Goal: Navigation & Orientation: Understand site structure

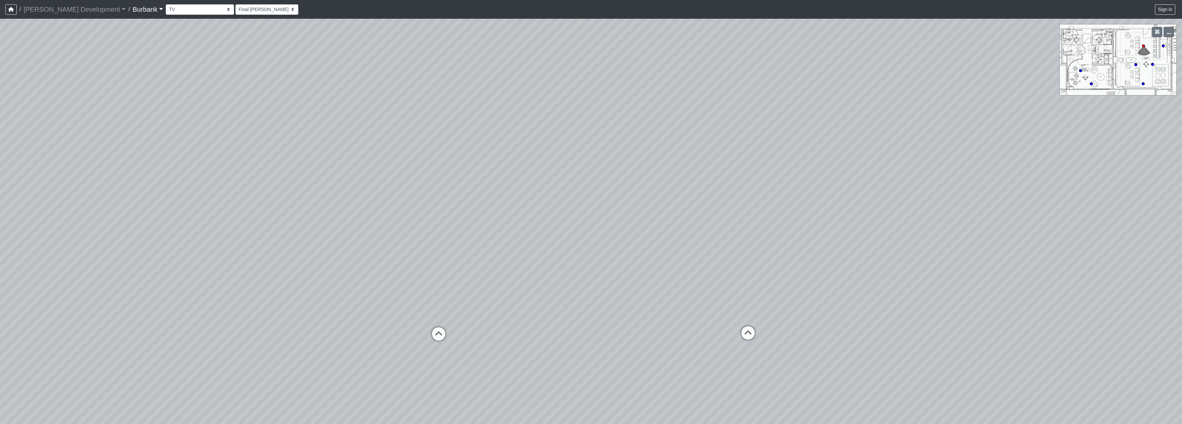
select select "qDsJxgj1MK6rxco6AUhagE"
drag, startPoint x: 566, startPoint y: 207, endPoint x: 518, endPoint y: 208, distance: 48.9
click at [518, 208] on div "Loading... Seating Loading... Table Loading... Counter" at bounding box center [591, 221] width 1182 height 405
drag, startPoint x: 935, startPoint y: 213, endPoint x: 821, endPoint y: 220, distance: 113.7
click at [826, 222] on div "Loading... Seating Loading... Table Loading... Counter" at bounding box center [591, 221] width 1182 height 405
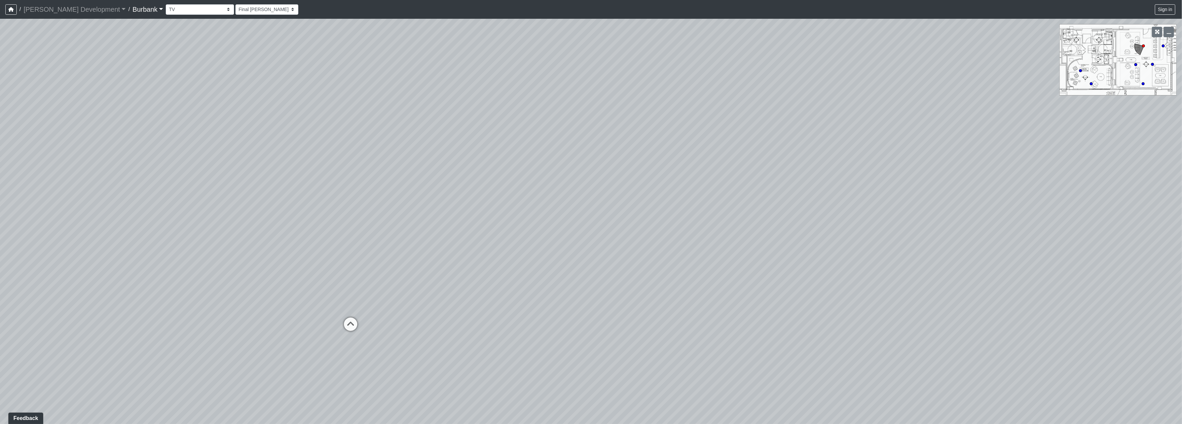
drag, startPoint x: 837, startPoint y: 224, endPoint x: 387, endPoint y: 185, distance: 451.0
click at [387, 185] on div "Loading... Seating Loading... Table Loading... Counter" at bounding box center [591, 221] width 1182 height 405
drag, startPoint x: 676, startPoint y: 234, endPoint x: 261, endPoint y: 210, distance: 415.8
click at [261, 210] on div "Loading... Seating Loading... Table Loading... Counter" at bounding box center [591, 221] width 1182 height 405
drag, startPoint x: 710, startPoint y: 232, endPoint x: 663, endPoint y: 246, distance: 48.5
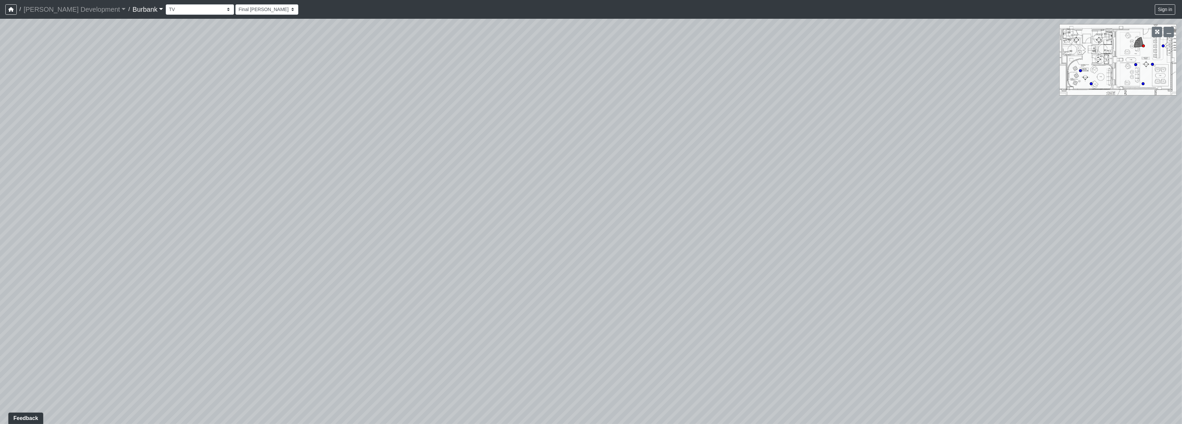
click at [637, 302] on div "Loading... Seating Loading... Table Loading... Counter" at bounding box center [591, 221] width 1182 height 405
drag, startPoint x: 757, startPoint y: 162, endPoint x: 332, endPoint y: 265, distance: 437.2
click at [332, 265] on div "Loading... Seating Loading... Table Loading... Counter" at bounding box center [591, 221] width 1182 height 405
drag, startPoint x: 870, startPoint y: 244, endPoint x: 373, endPoint y: 133, distance: 509.5
click at [373, 133] on div "Loading... Seating Loading... Table Loading... Counter" at bounding box center [591, 221] width 1182 height 405
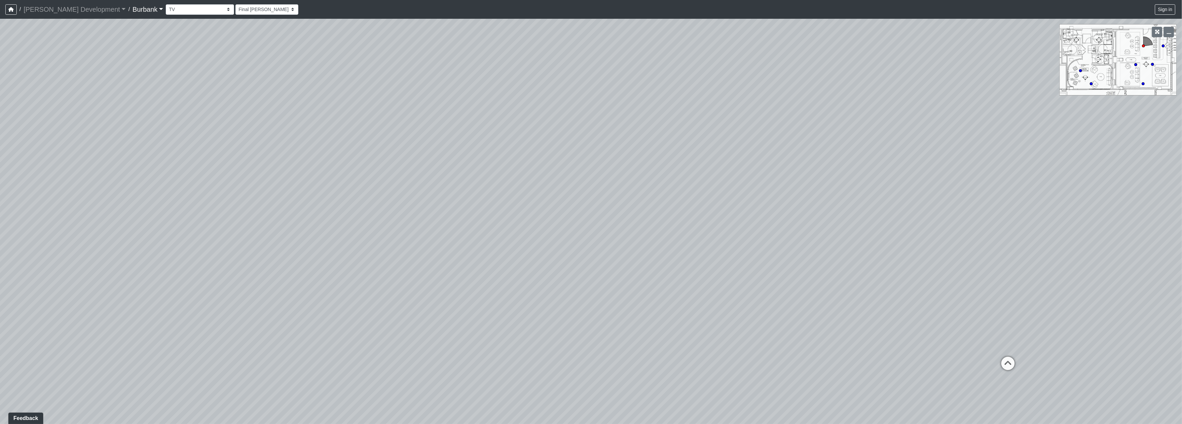
drag, startPoint x: 733, startPoint y: 69, endPoint x: 677, endPoint y: 219, distance: 159.6
click at [663, 238] on div "Loading... Seating Loading... Table Loading... Counter" at bounding box center [591, 221] width 1182 height 405
drag, startPoint x: 1035, startPoint y: 249, endPoint x: 506, endPoint y: 188, distance: 532.0
click at [506, 188] on div "Loading... Seating Loading... Table Loading... Counter" at bounding box center [591, 221] width 1182 height 405
drag, startPoint x: 444, startPoint y: 163, endPoint x: 523, endPoint y: 72, distance: 120.3
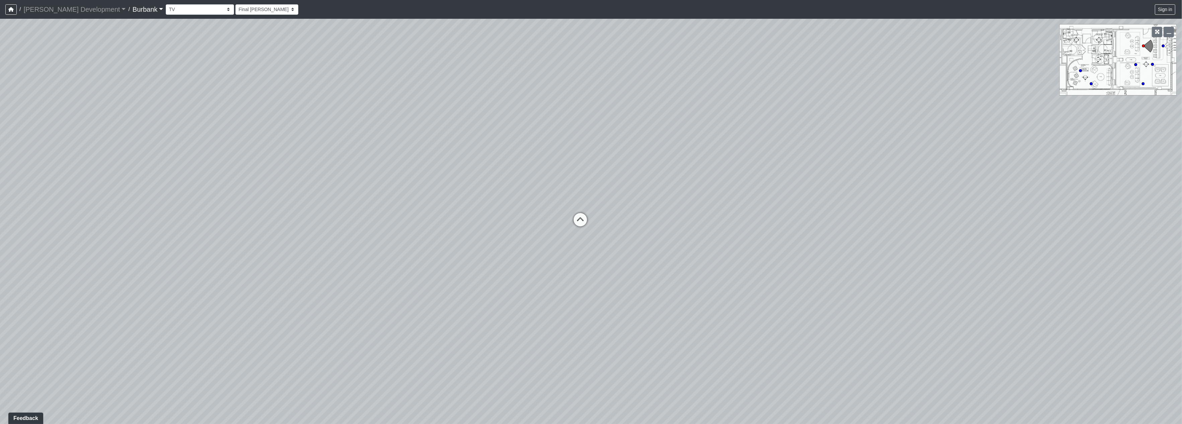
click at [528, 64] on div "Loading... Seating Loading... Table Loading... Counter" at bounding box center [591, 221] width 1182 height 405
drag, startPoint x: 739, startPoint y: 179, endPoint x: 644, endPoint y: 177, distance: 94.4
click at [644, 177] on div "Loading... Seating Loading... Table Loading... Counter" at bounding box center [591, 221] width 1182 height 405
drag, startPoint x: 546, startPoint y: 226, endPoint x: 601, endPoint y: 238, distance: 55.9
click at [601, 238] on div "Loading... Seating Loading... Table Loading... Counter" at bounding box center [591, 221] width 1182 height 405
